Goal: Check status: Check status

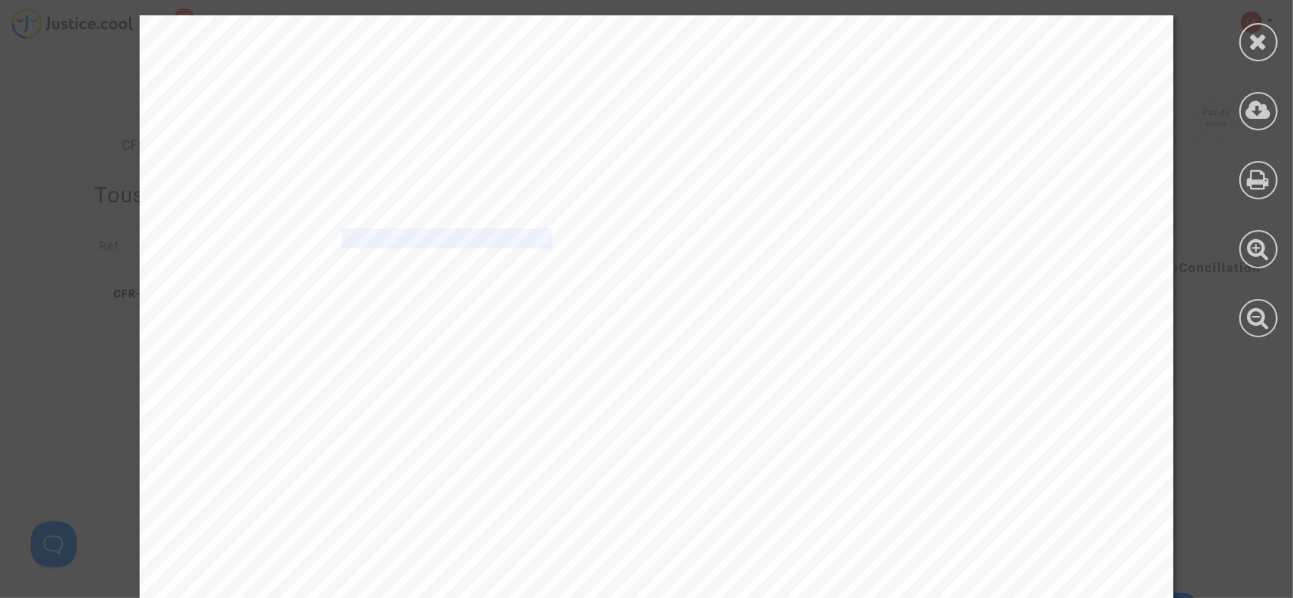
scroll to position [2556, 0]
click at [1262, 41] on icon at bounding box center [1259, 41] width 19 height 23
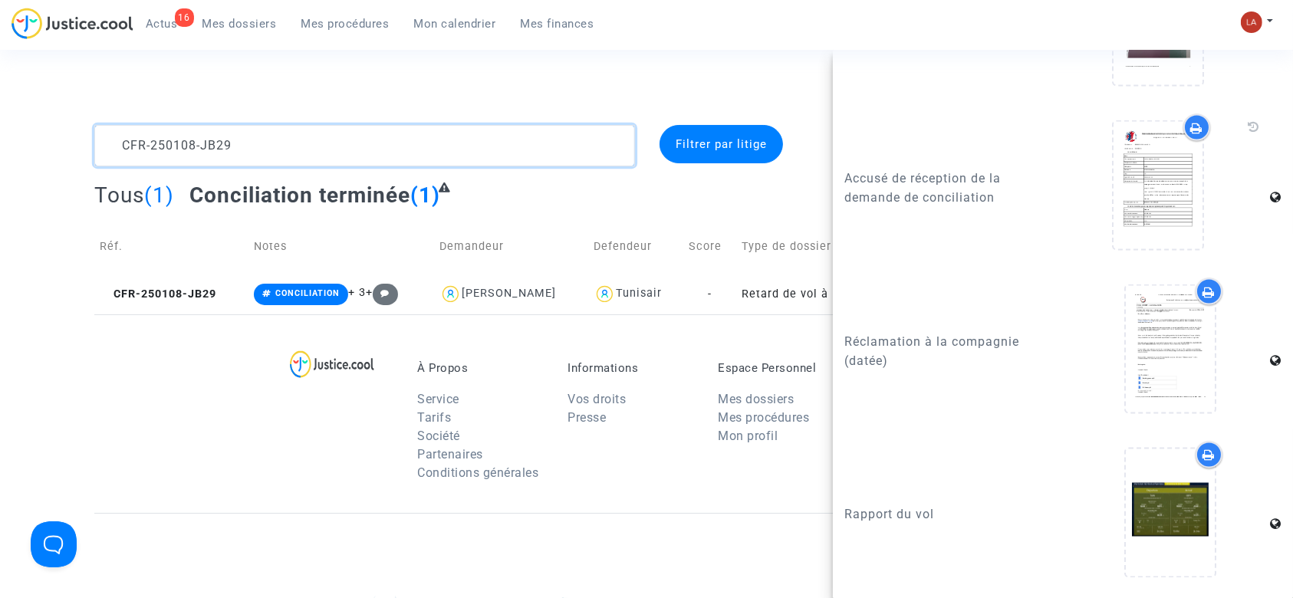
click at [301, 140] on textarea at bounding box center [364, 145] width 541 height 41
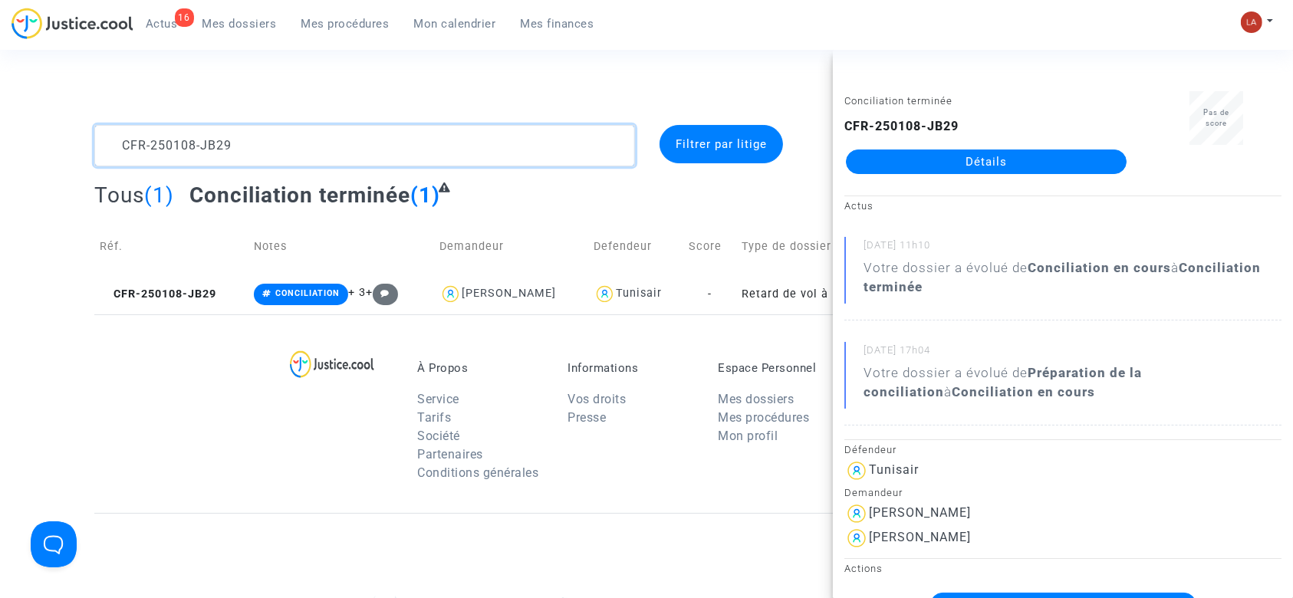
click at [301, 140] on textarea at bounding box center [364, 145] width 541 height 41
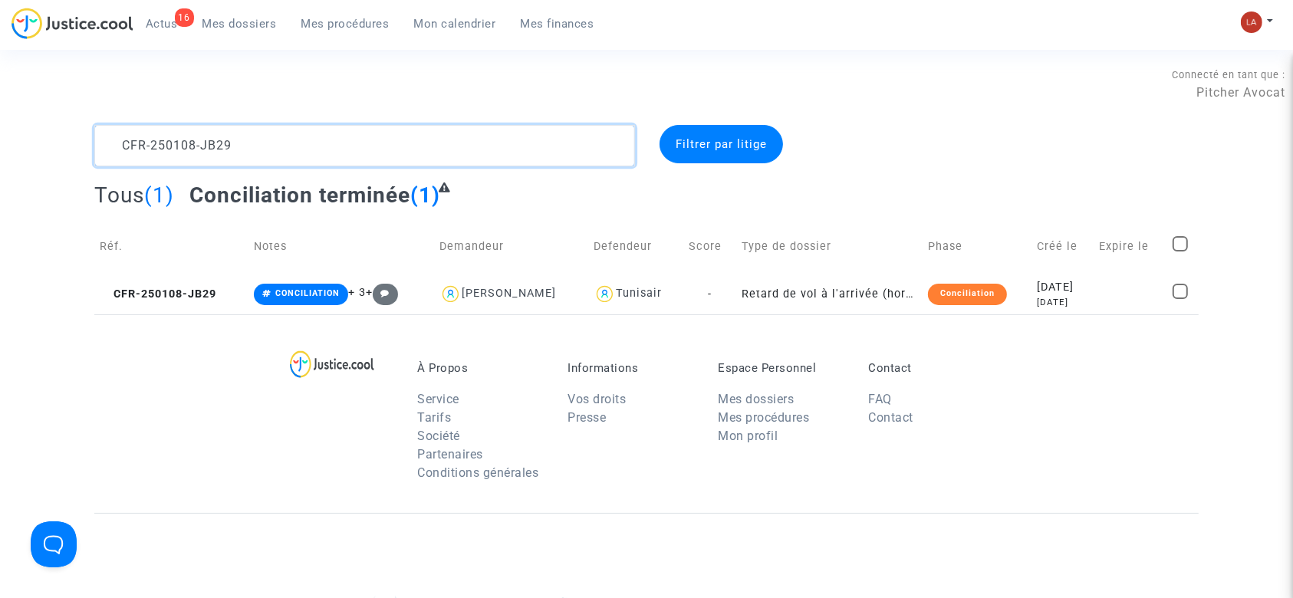
click at [301, 140] on textarea at bounding box center [364, 145] width 541 height 41
paste textarea "27-9TE7"
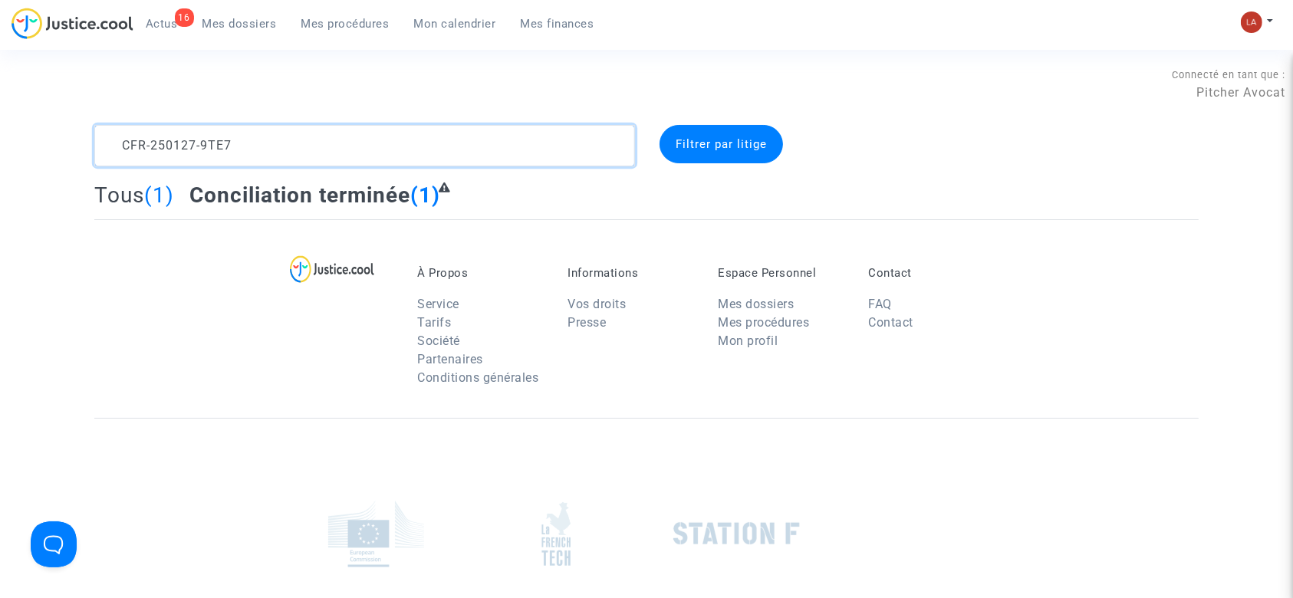
click at [301, 140] on textarea at bounding box center [364, 145] width 541 height 41
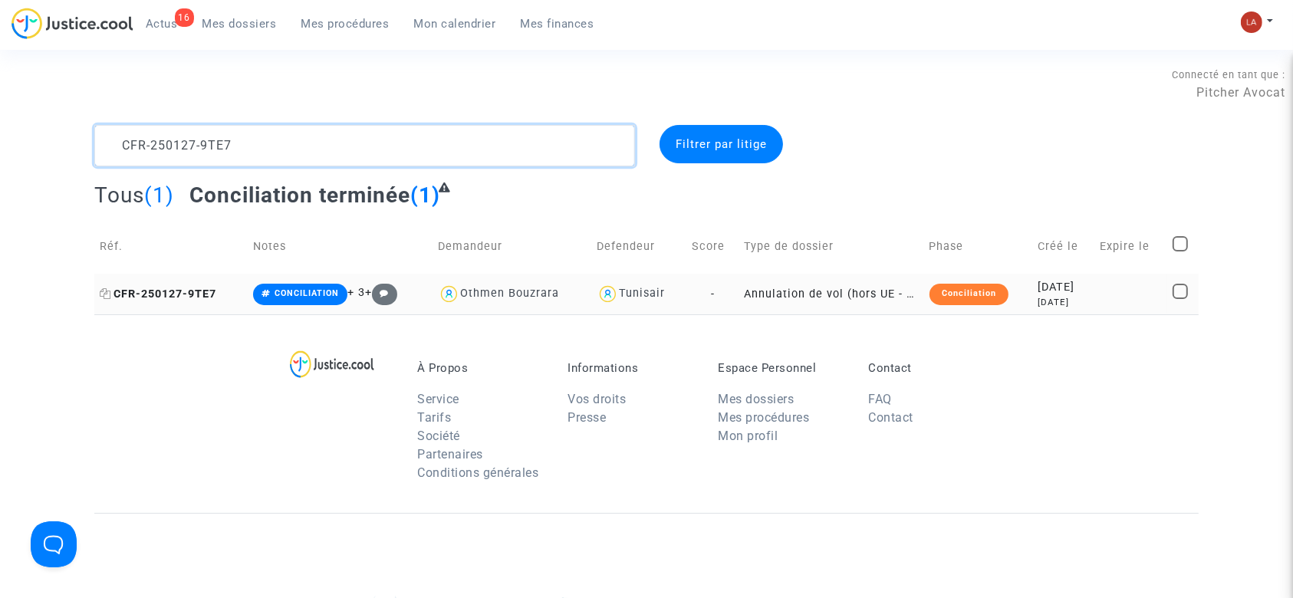
type textarea "CFR-250127-9TE7"
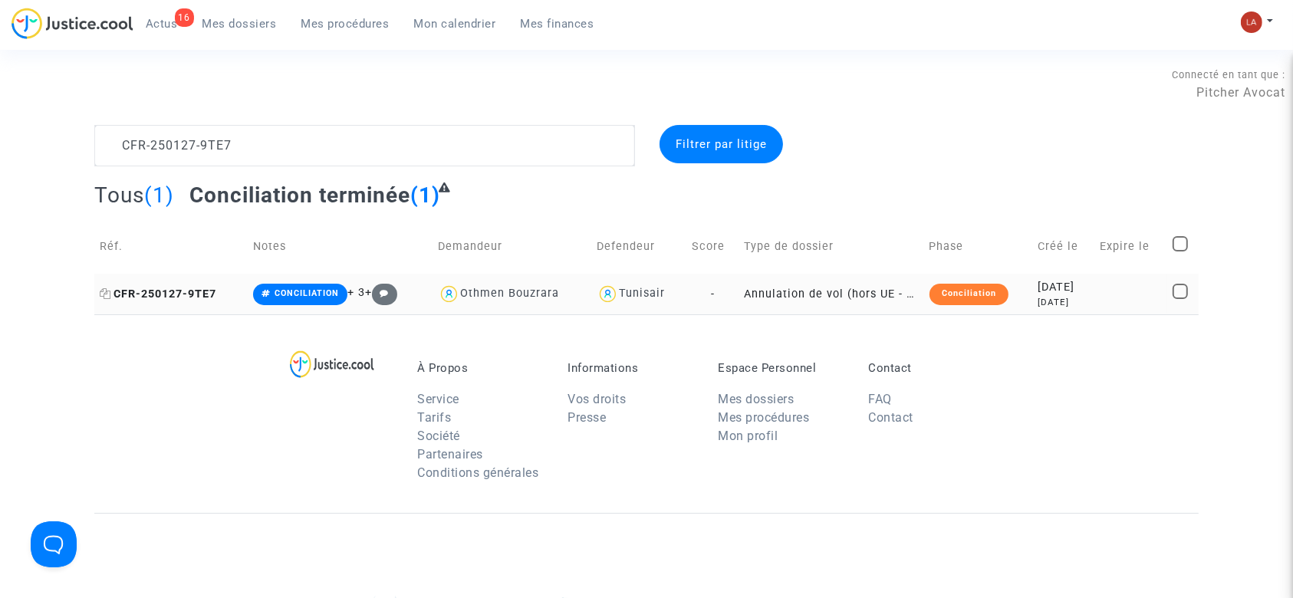
click at [199, 294] on span "CFR-250127-9TE7" at bounding box center [158, 294] width 117 height 13
